Goal: Find specific page/section: Find specific page/section

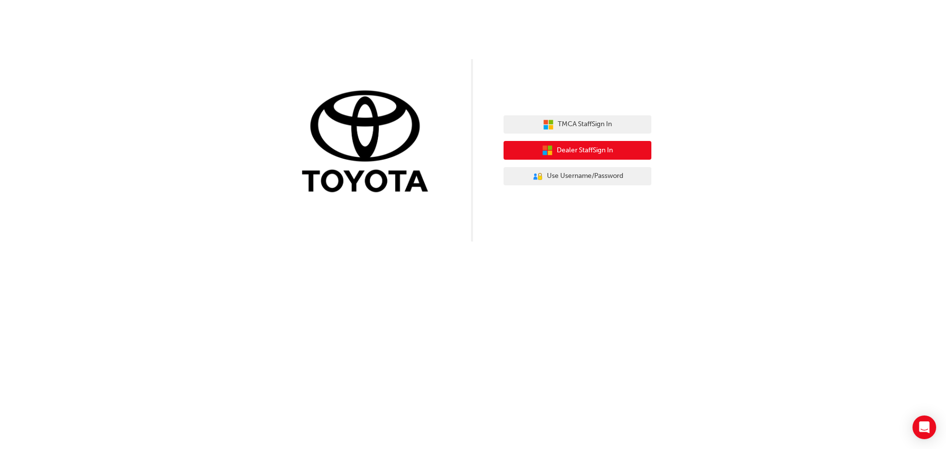
click at [567, 148] on span "Dealer Staff Sign In" at bounding box center [585, 150] width 56 height 11
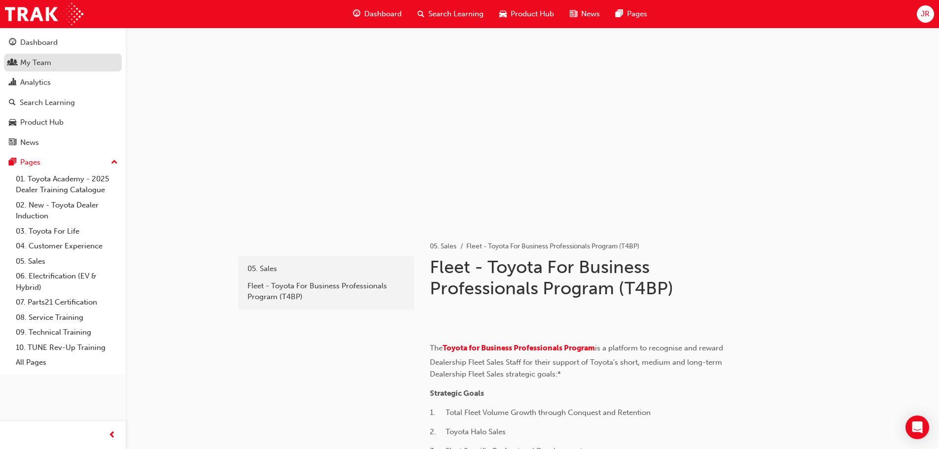
click at [32, 60] on div "My Team" at bounding box center [35, 62] width 31 height 11
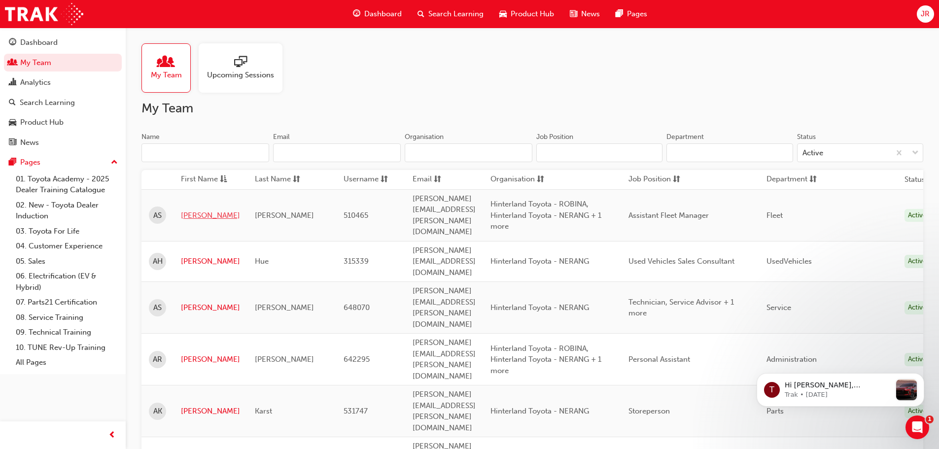
click at [191, 210] on link "Aaron" at bounding box center [210, 215] width 59 height 11
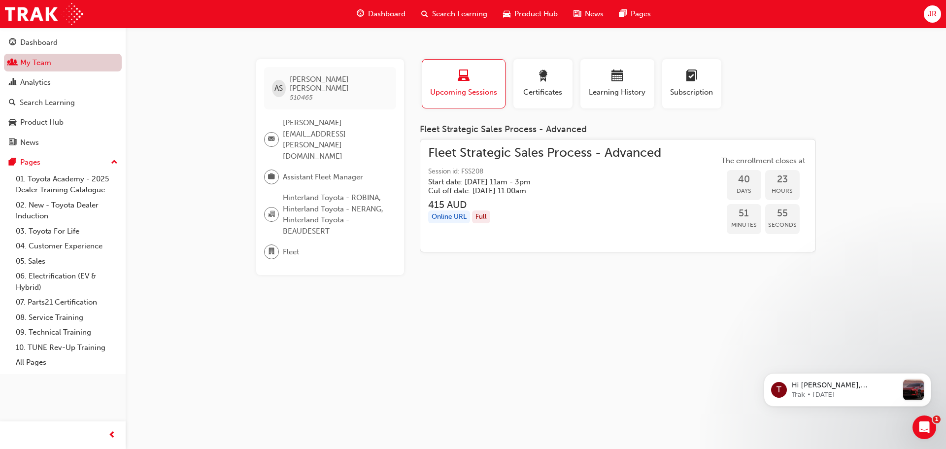
click at [30, 62] on link "My Team" at bounding box center [63, 63] width 118 height 18
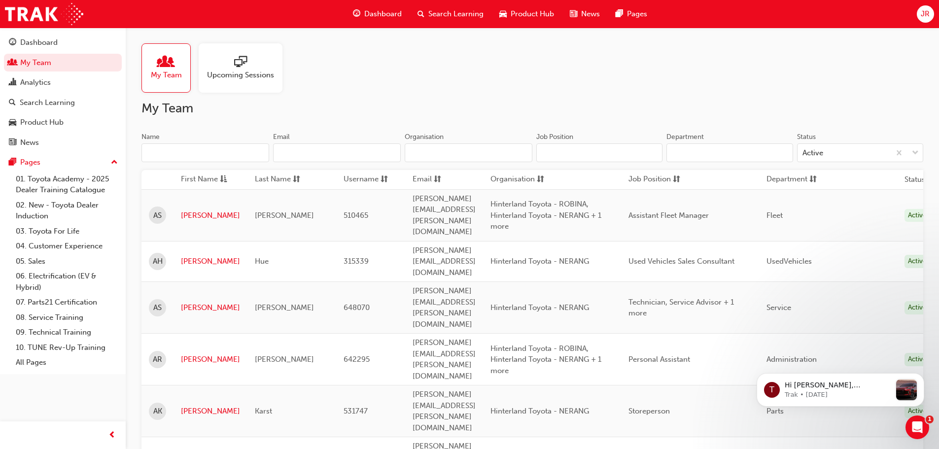
click at [170, 154] on input "Name" at bounding box center [205, 152] width 128 height 19
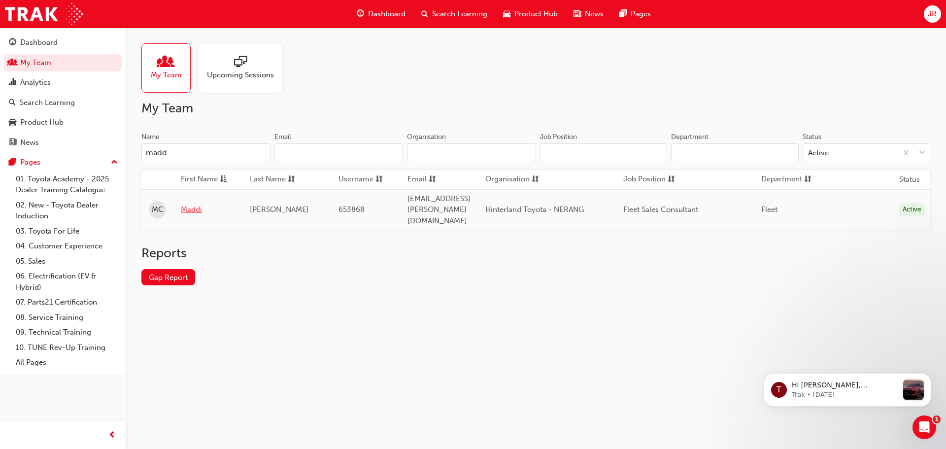
type input "madd"
click at [190, 204] on link "Maddi" at bounding box center [208, 209] width 54 height 11
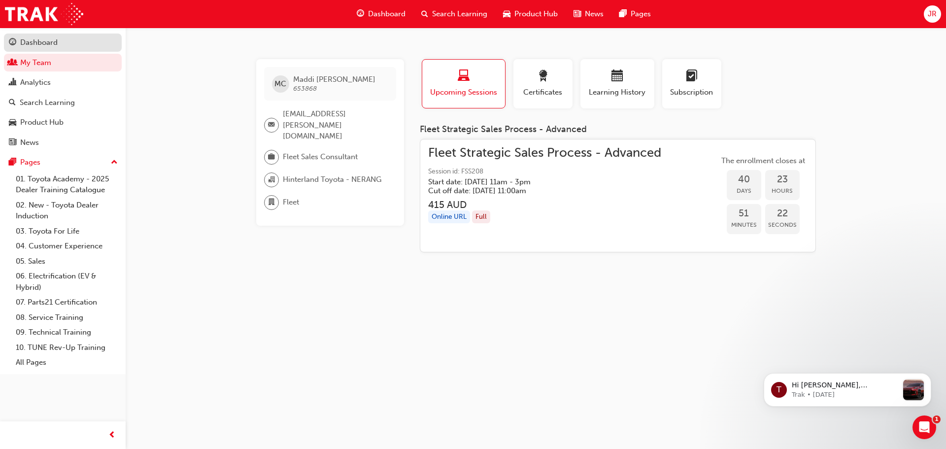
click at [27, 36] on div "Dashboard" at bounding box center [63, 42] width 108 height 12
